Goal: Information Seeking & Learning: Learn about a topic

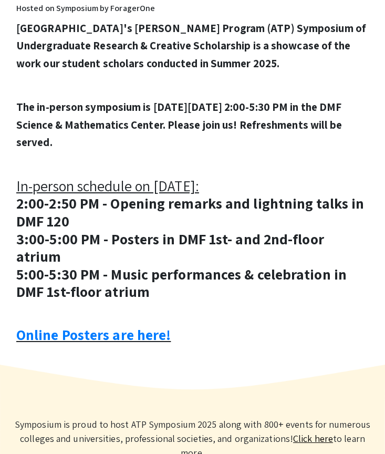
scroll to position [383, 0]
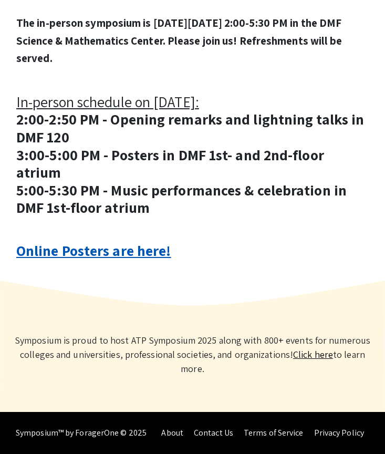
click at [74, 258] on link "Online Posters are here!" at bounding box center [93, 250] width 155 height 19
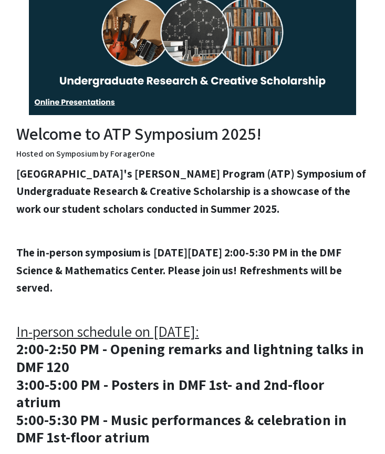
scroll to position [144, 0]
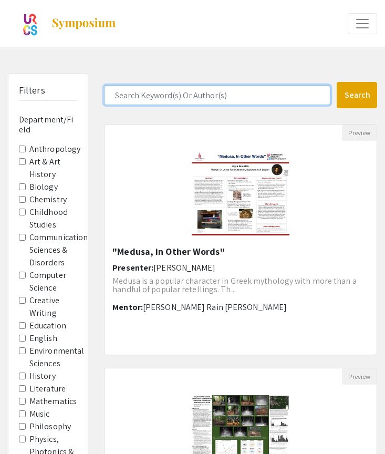
click at [165, 100] on input "Search Keyword(s) Or Author(s)" at bounding box center [217, 95] width 227 height 20
click at [337, 82] on button "Search" at bounding box center [357, 95] width 40 height 26
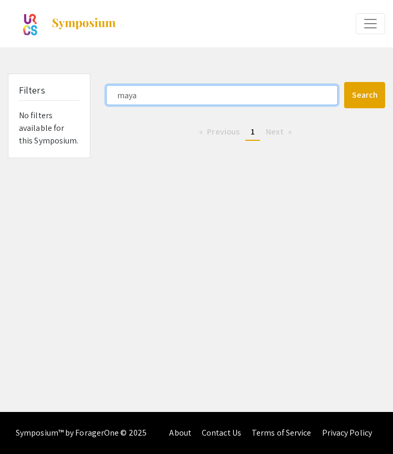
click at [167, 96] on input "maya" at bounding box center [222, 95] width 232 height 20
click at [344, 82] on button "Search" at bounding box center [365, 95] width 42 height 26
click at [147, 88] on input "kapuscinski" at bounding box center [222, 95] width 232 height 20
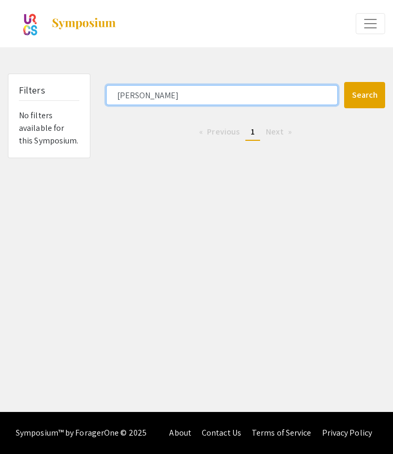
type input "beatriz"
click at [344, 82] on button "Search" at bounding box center [365, 95] width 42 height 26
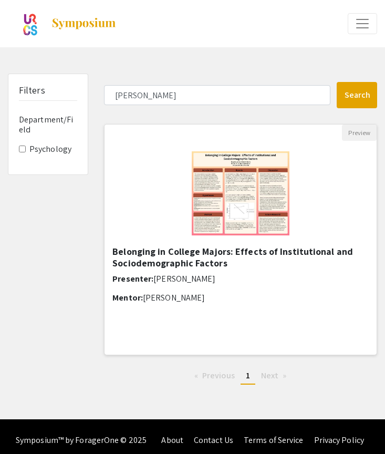
click at [163, 271] on div "Belonging in College Majors: Effects of Institutional and Sociodemographic Fact…" at bounding box center [241, 297] width 257 height 102
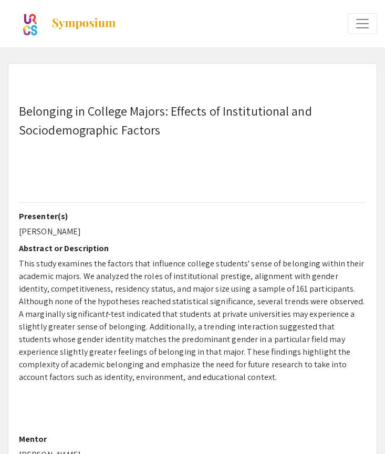
select select "custom"
type input "0"
select select "custom"
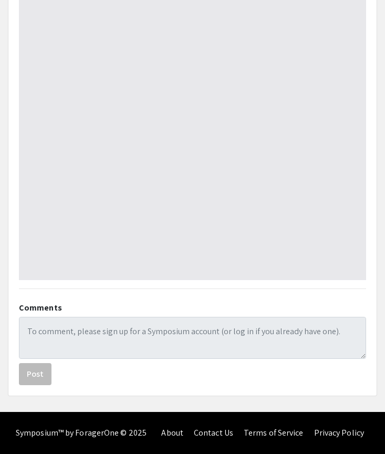
type input "1"
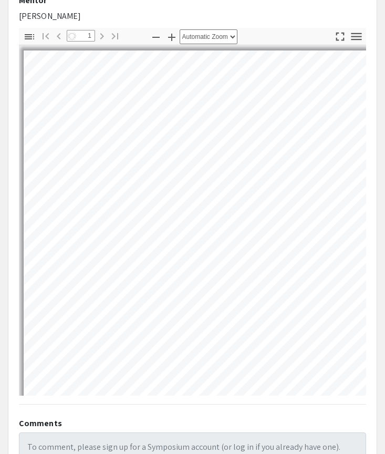
select select "auto"
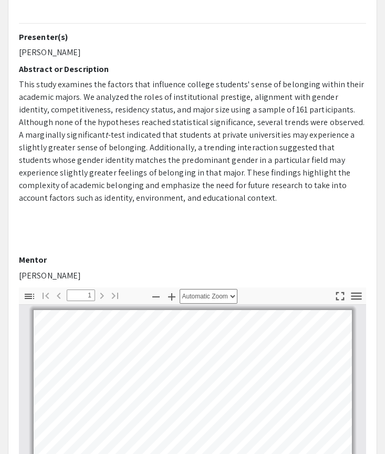
scroll to position [185, 0]
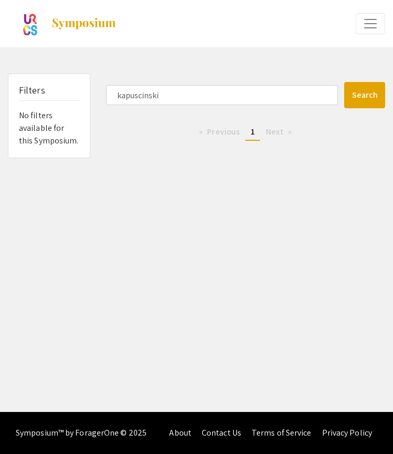
type input "maya"
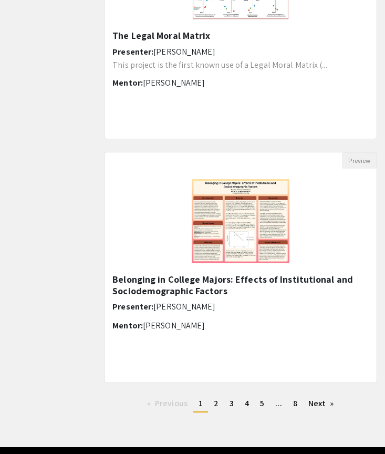
scroll to position [1227, 0]
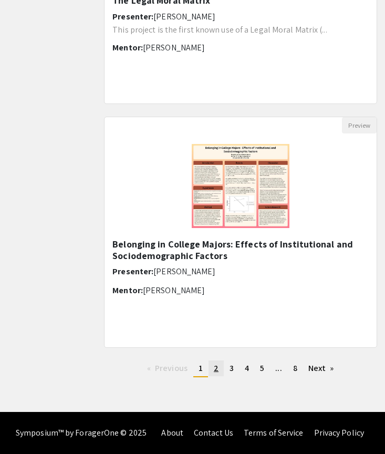
click at [213, 372] on link "page 2" at bounding box center [216, 369] width 15 height 16
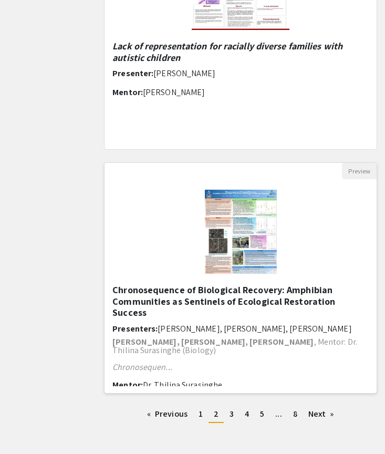
scroll to position [1181, 0]
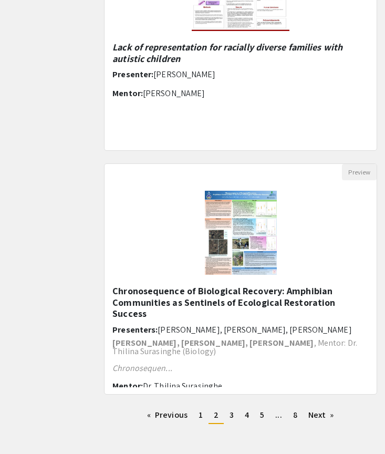
click at [201, 406] on div "Preview Chronosequence of Biological Recovery: Amphibian Communities as Sentine…" at bounding box center [240, 286] width 289 height 244
click at [202, 412] on span "1" at bounding box center [201, 415] width 4 height 11
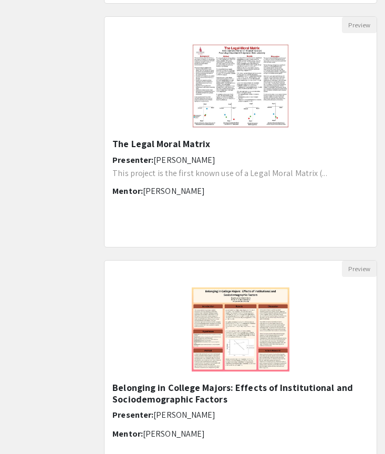
scroll to position [1084, 0]
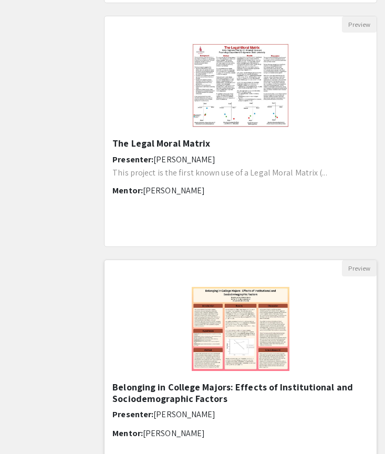
click at [202, 412] on h6 "Presenter: Beatriz Varela" at bounding box center [241, 415] width 257 height 10
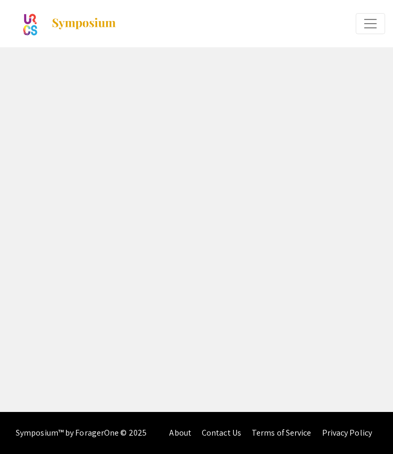
select select "custom"
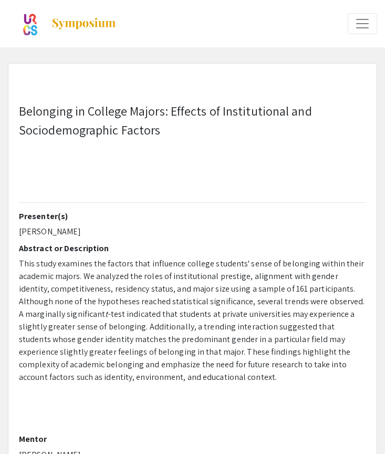
type input "0"
select select "custom"
type input "1"
select select "auto"
click at [233, 283] on span "This study examines the factors that influence college students' sense of belon…" at bounding box center [192, 289] width 347 height 62
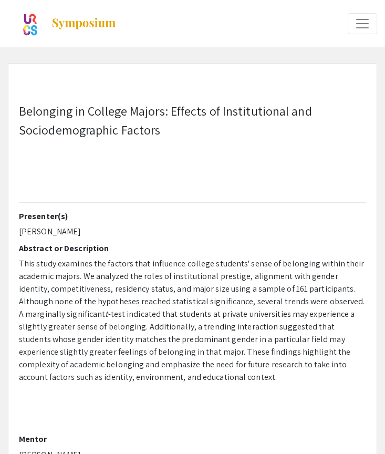
click at [183, 229] on p "Beatriz Varela" at bounding box center [193, 232] width 348 height 13
drag, startPoint x: 45, startPoint y: 19, endPoint x: 55, endPoint y: 233, distance: 214.8
click at [55, 233] on p "Beatriz Varela" at bounding box center [193, 232] width 348 height 13
click at [256, 318] on span "-test indicated that students at private universities may experience a slightly…" at bounding box center [187, 346] width 337 height 74
